Goal: Information Seeking & Learning: Learn about a topic

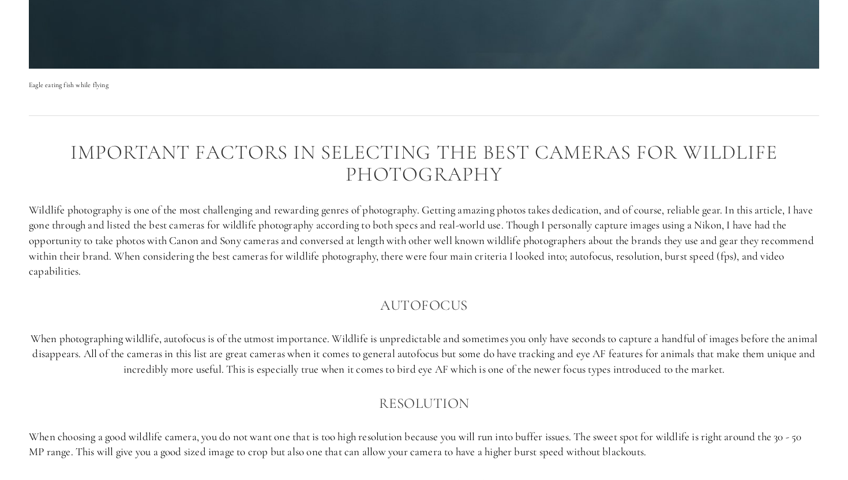
scroll to position [627, 0]
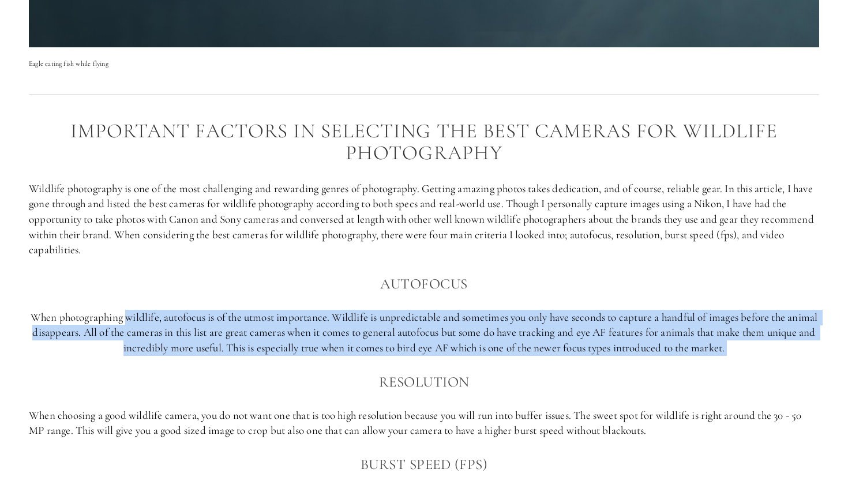
drag, startPoint x: 140, startPoint y: 312, endPoint x: 217, endPoint y: 379, distance: 101.7
click at [217, 379] on div "Important factors in selecting the best cameras for Wildlife photography Wildli…" at bounding box center [424, 384] width 790 height 529
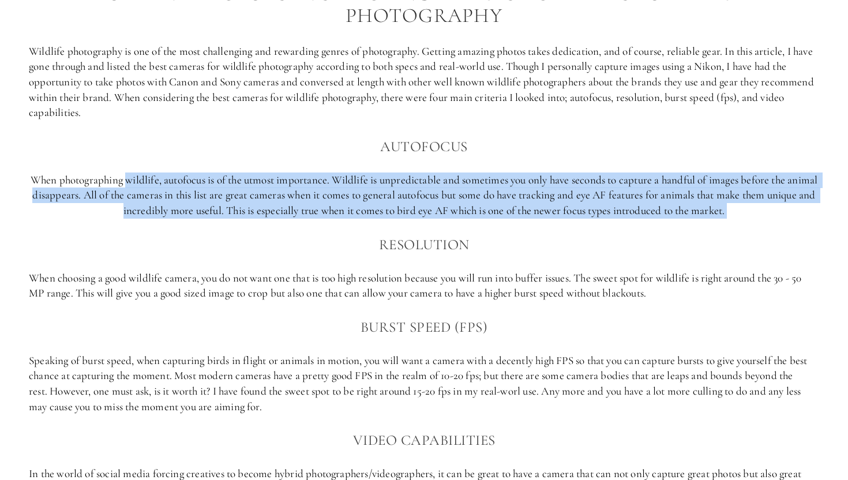
scroll to position [766, 0]
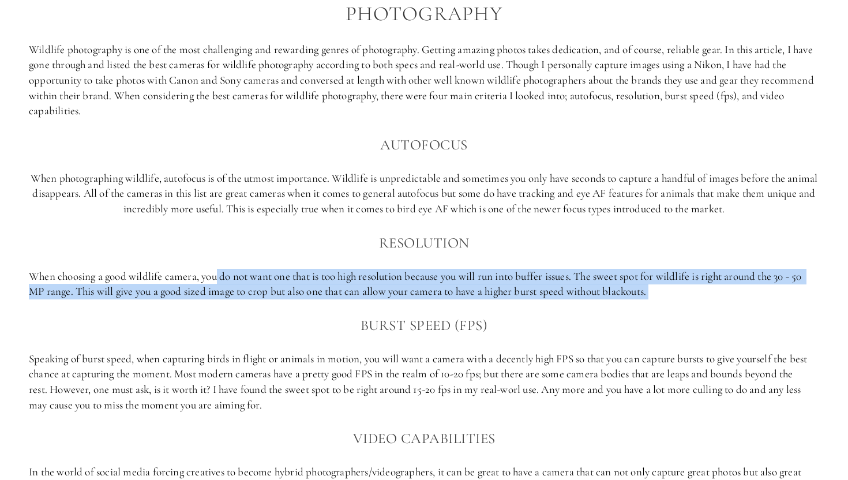
drag, startPoint x: 218, startPoint y: 276, endPoint x: 239, endPoint y: 328, distance: 56.6
click at [240, 329] on div "Important factors in selecting the best cameras for Wildlife photography Wildli…" at bounding box center [424, 245] width 790 height 529
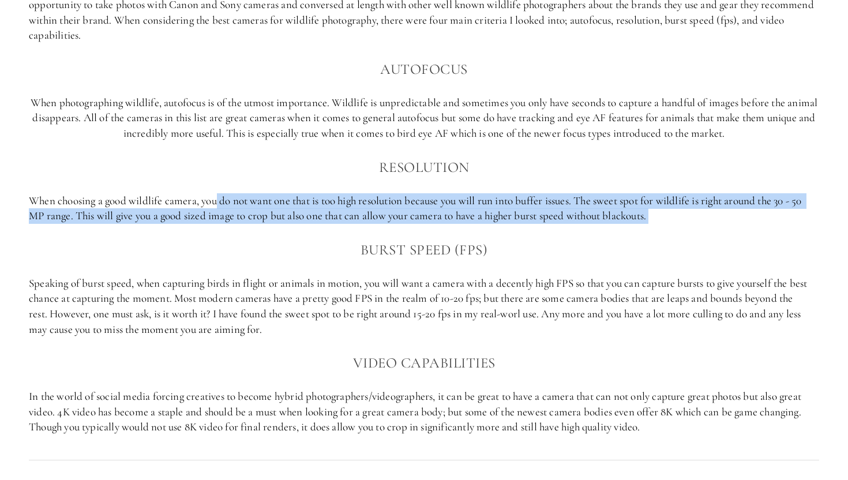
scroll to position [887, 0]
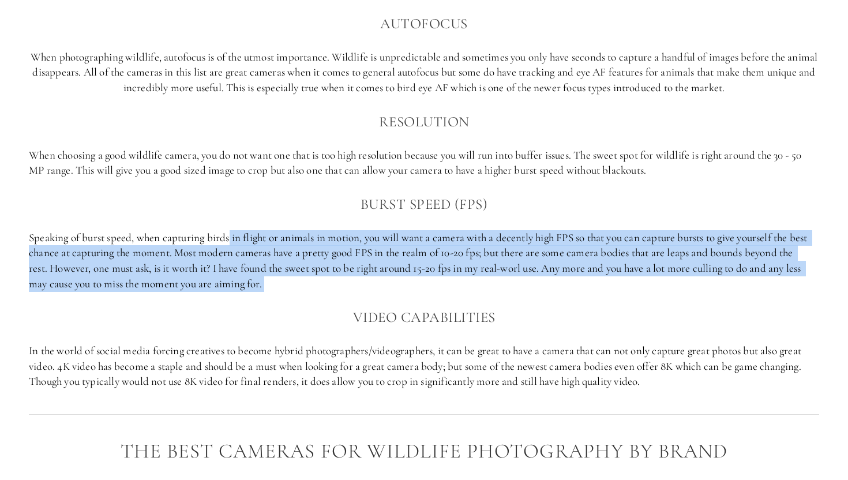
drag, startPoint x: 232, startPoint y: 233, endPoint x: 234, endPoint y: 305, distance: 72.1
click at [236, 306] on div "Important factors in selecting the best cameras for Wildlife photography Wildli…" at bounding box center [424, 124] width 790 height 529
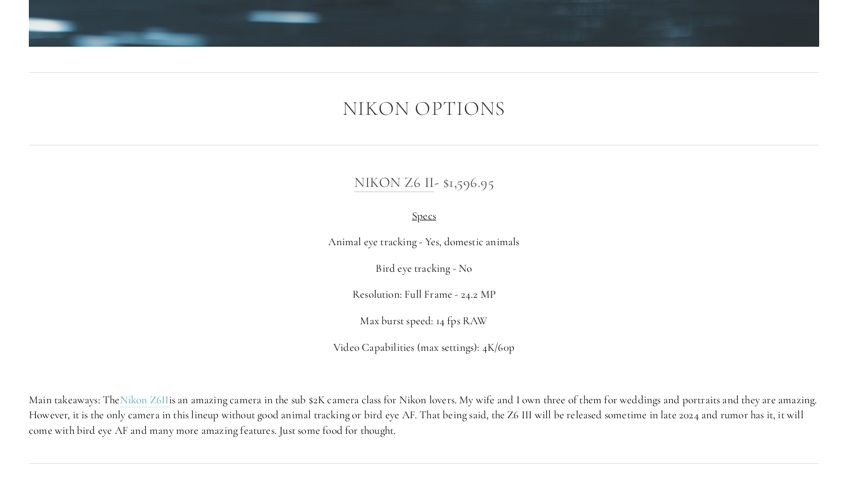
scroll to position [1773, 0]
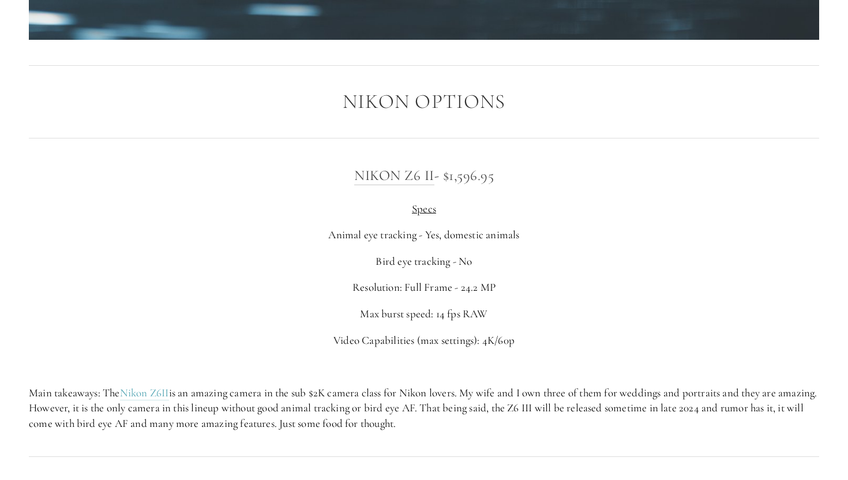
drag, startPoint x: 450, startPoint y: 175, endPoint x: 528, endPoint y: 179, distance: 77.3
click at [528, 179] on h3 "Nikon Z6 II - $1,596.95" at bounding box center [424, 175] width 790 height 23
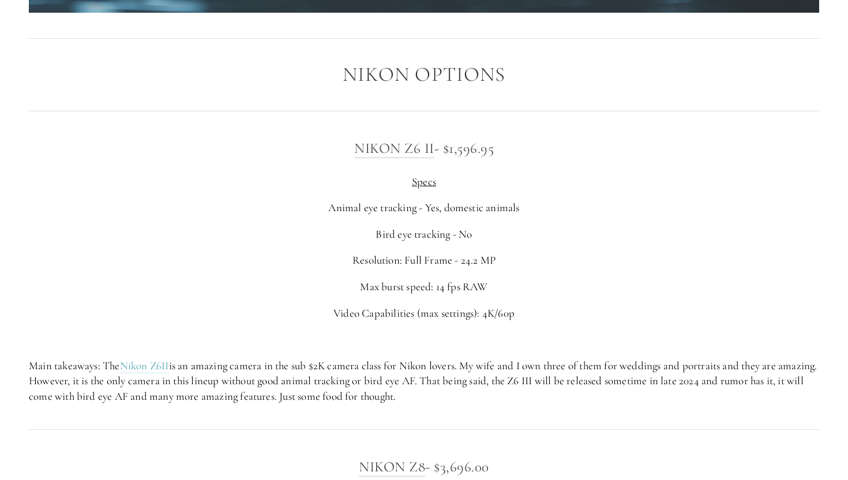
scroll to position [1802, 0]
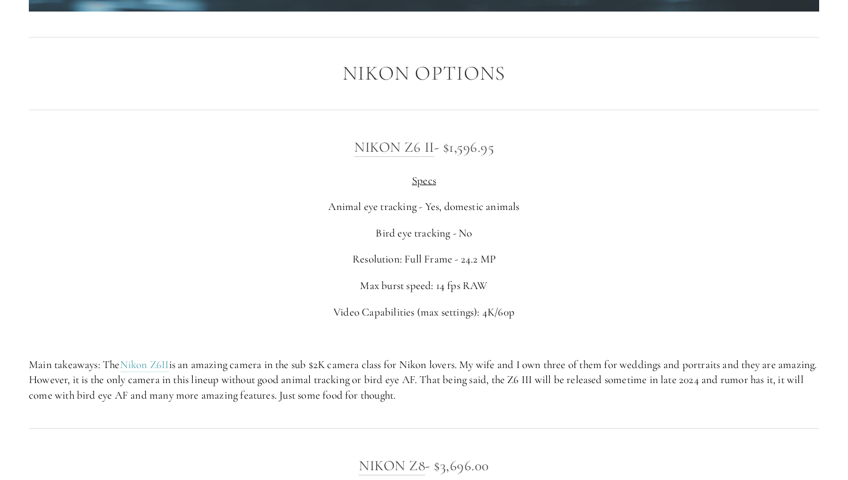
drag, startPoint x: 378, startPoint y: 207, endPoint x: 543, endPoint y: 213, distance: 164.4
click at [543, 213] on p "Animal eye tracking - Yes, domestic animals" at bounding box center [424, 207] width 790 height 16
click at [402, 231] on p "Bird eye tracking - No" at bounding box center [424, 233] width 790 height 16
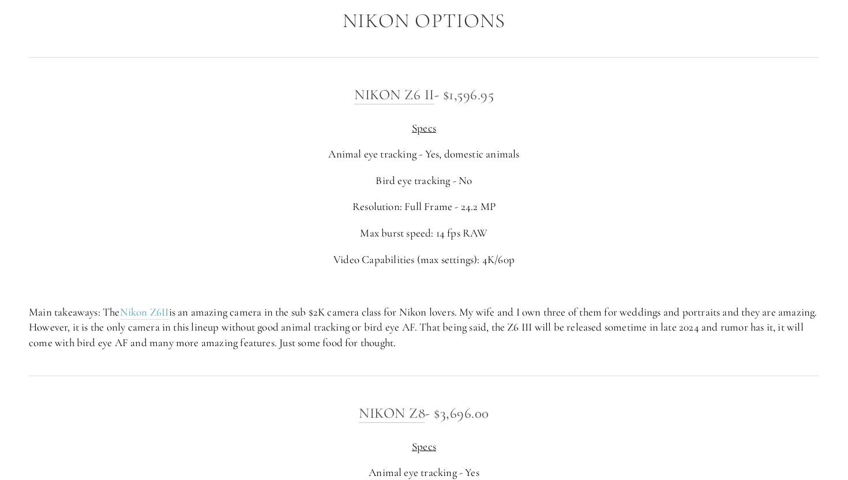
scroll to position [1856, 0]
drag, startPoint x: 250, startPoint y: 310, endPoint x: 452, endPoint y: 310, distance: 201.8
click at [452, 310] on p "Main takeaways: The Nikon Z6II is an amazing camera in the sub $2K camera class…" at bounding box center [424, 326] width 790 height 46
click at [454, 344] on p "Main takeaways: The Nikon Z6II is an amazing camera in the sub $2K camera class…" at bounding box center [424, 326] width 790 height 46
drag, startPoint x: 468, startPoint y: 306, endPoint x: 545, endPoint y: 336, distance: 83.2
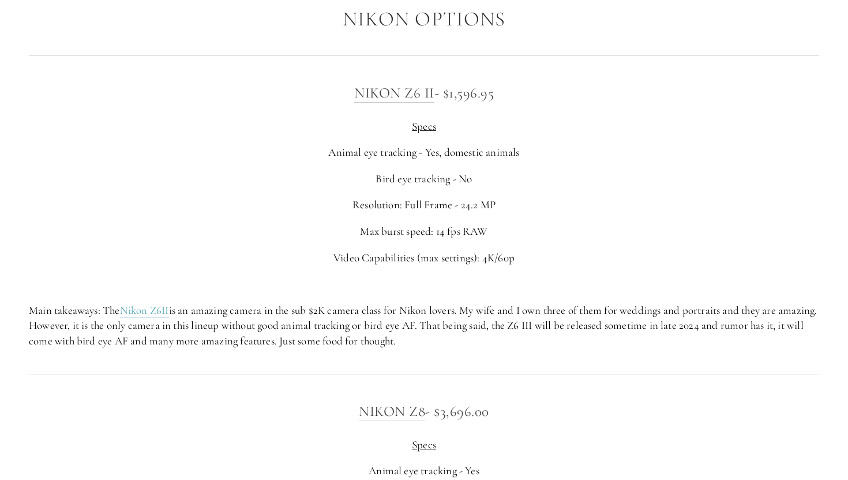
click at [545, 336] on p "Main takeaways: The Nikon Z6II is an amazing camera in the sub $2K camera class…" at bounding box center [424, 326] width 790 height 46
click at [470, 337] on p "Main takeaways: The Nikon Z6II is an amazing camera in the sub $2K camera class…" at bounding box center [424, 326] width 790 height 46
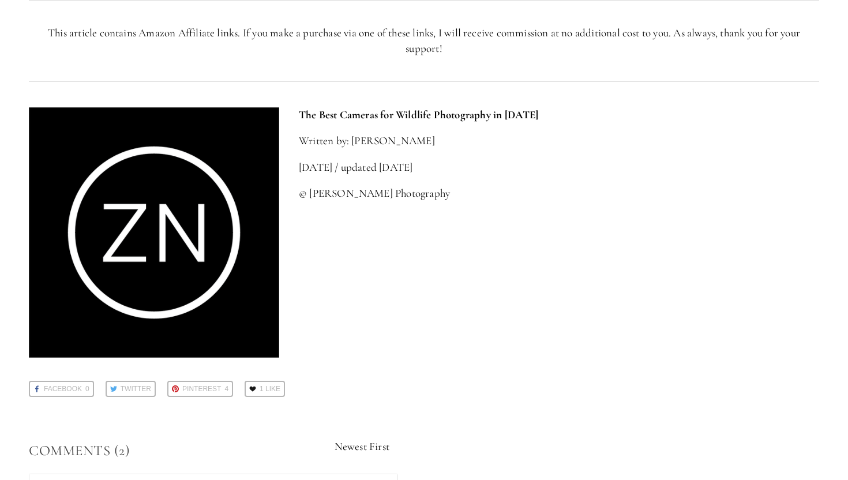
scroll to position [5086, 0]
